Goal: Task Accomplishment & Management: Manage account settings

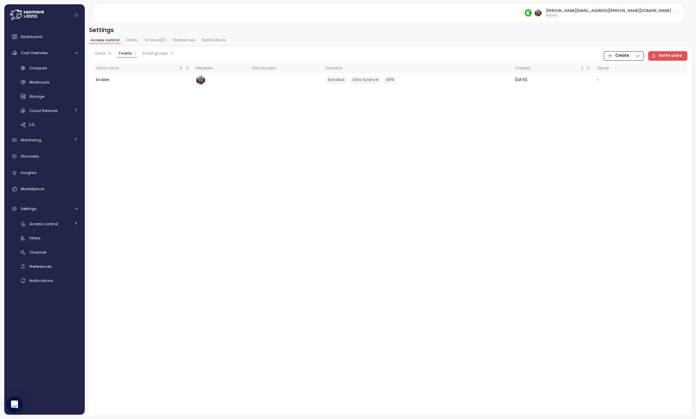
click at [639, 13] on div "[PERSON_NAME][EMAIL_ADDRESS][PERSON_NAME][DOMAIN_NAME]" at bounding box center [608, 10] width 125 height 5
click at [620, 86] on div "Log out" at bounding box center [644, 85] width 61 height 6
